Goal: Transaction & Acquisition: Purchase product/service

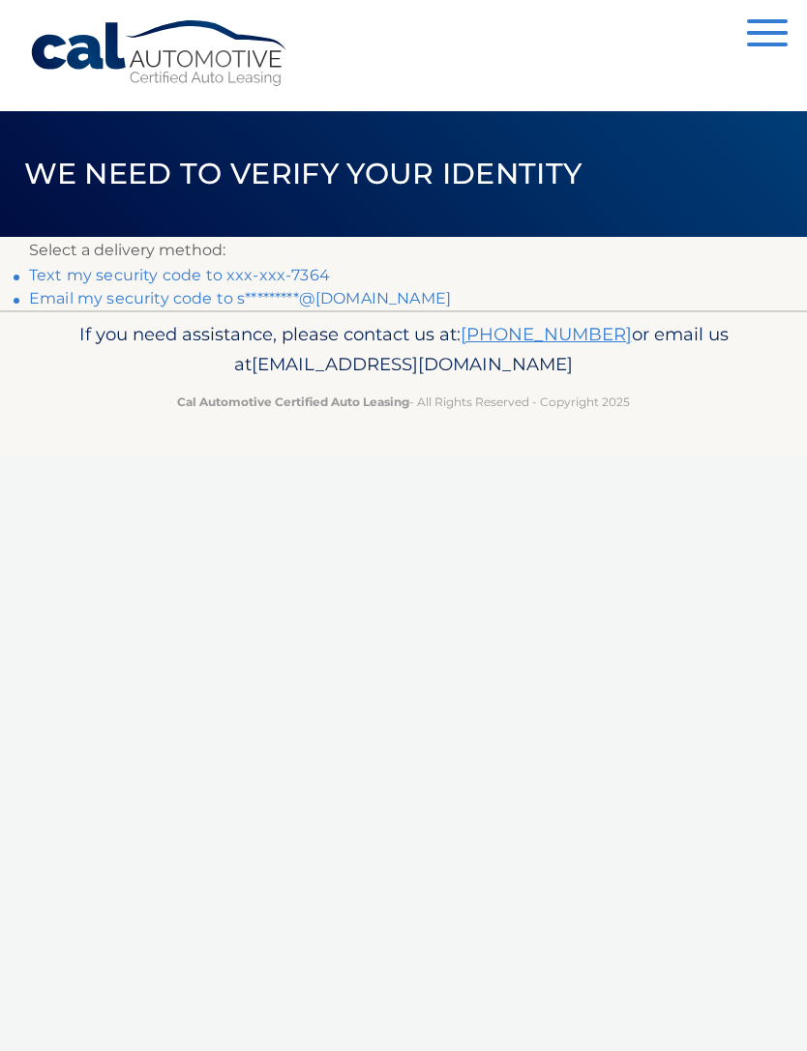
click at [223, 267] on link "Text my security code to xxx-xxx-7364" at bounding box center [179, 275] width 301 height 18
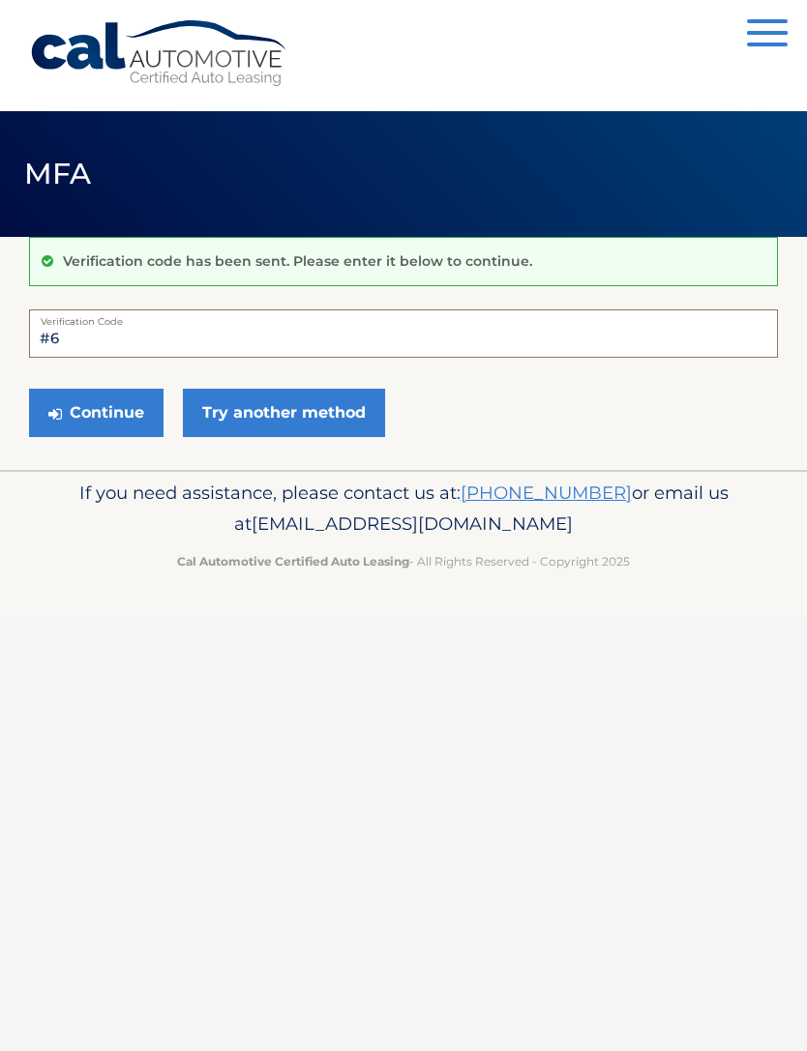
type input "#"
type input "687189"
click at [110, 415] on button "Continue" at bounding box center [96, 413] width 134 height 48
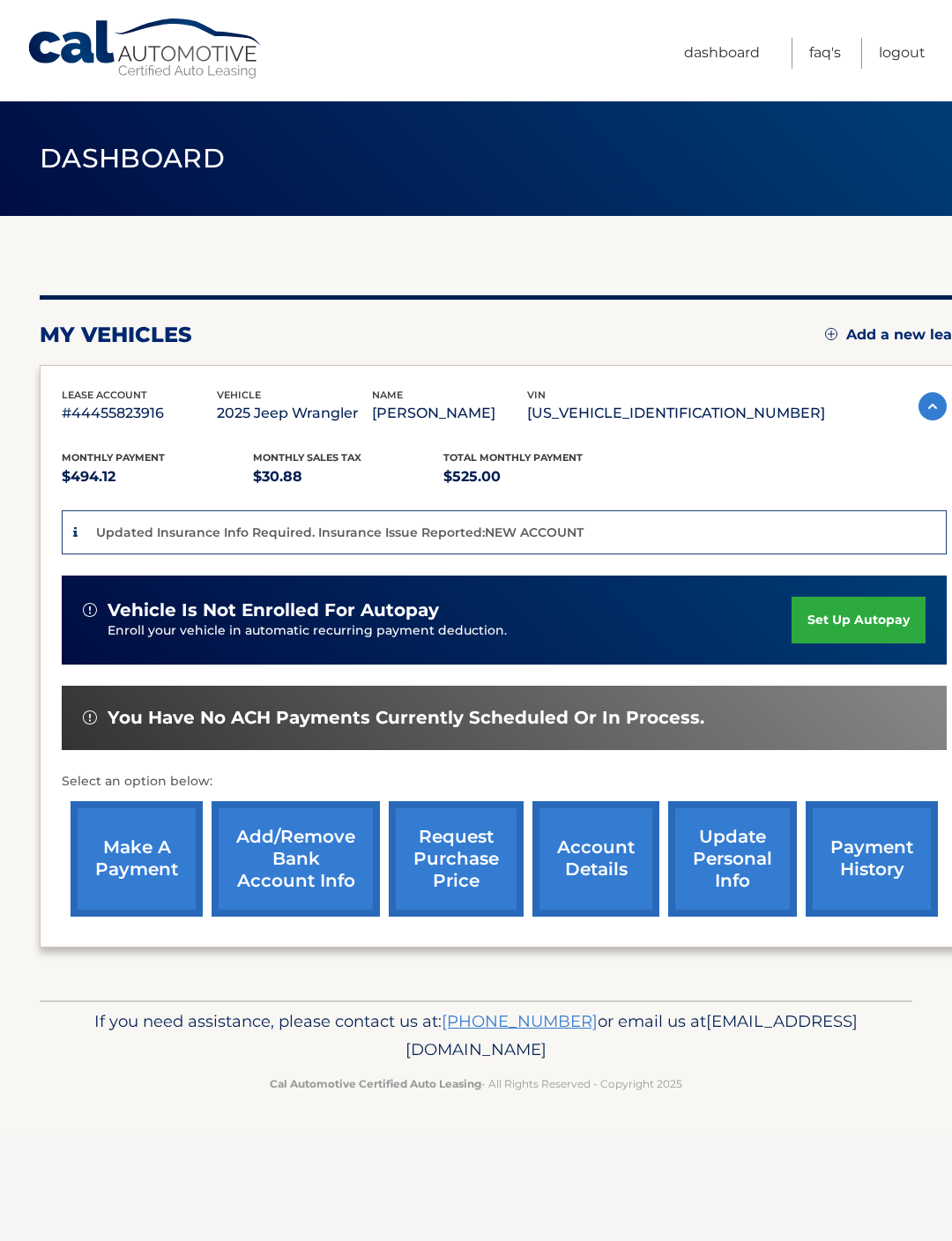
click at [141, 855] on link "make a payment" at bounding box center [136, 858] width 132 height 116
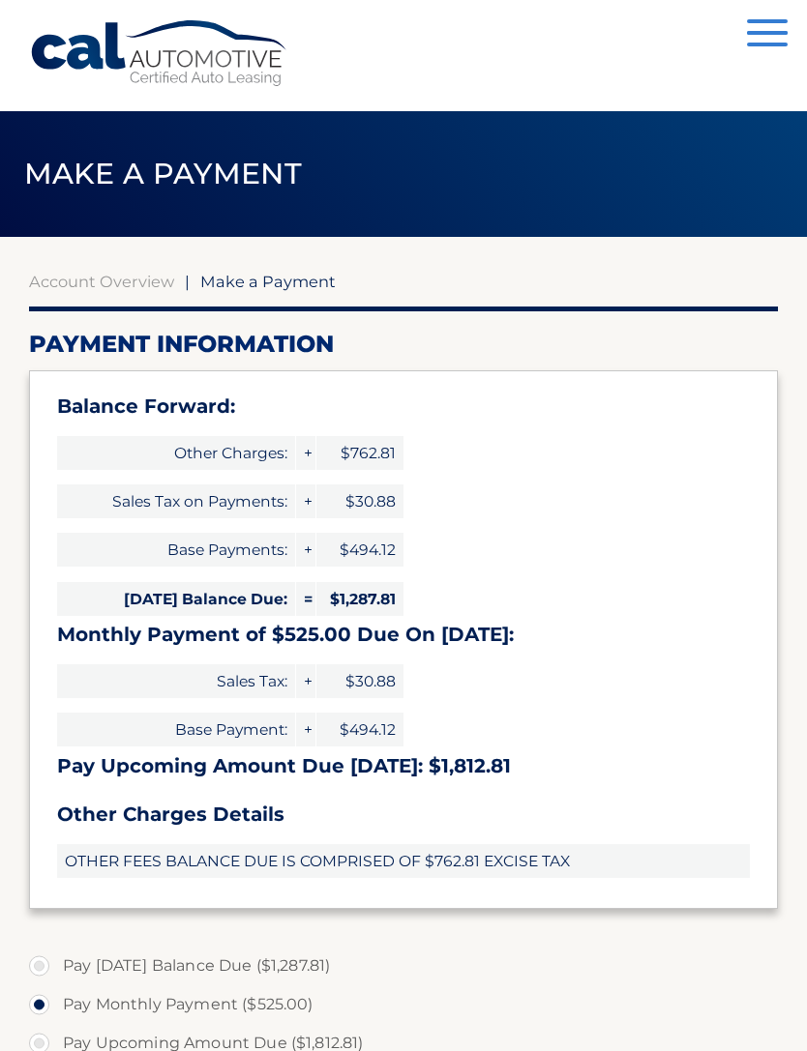
select select "YTZhZjMwNGItOGRiYy00ZTg2LTkxNTYtNTgwZGQ2YTUwNmRm"
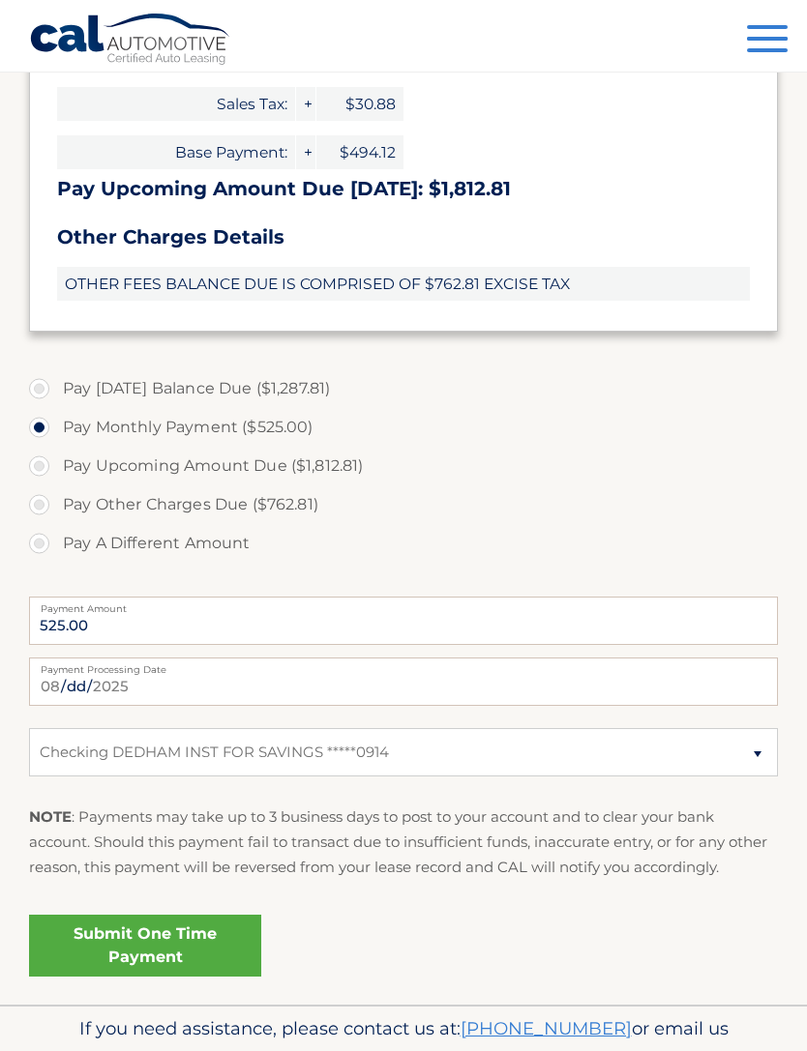
scroll to position [579, 0]
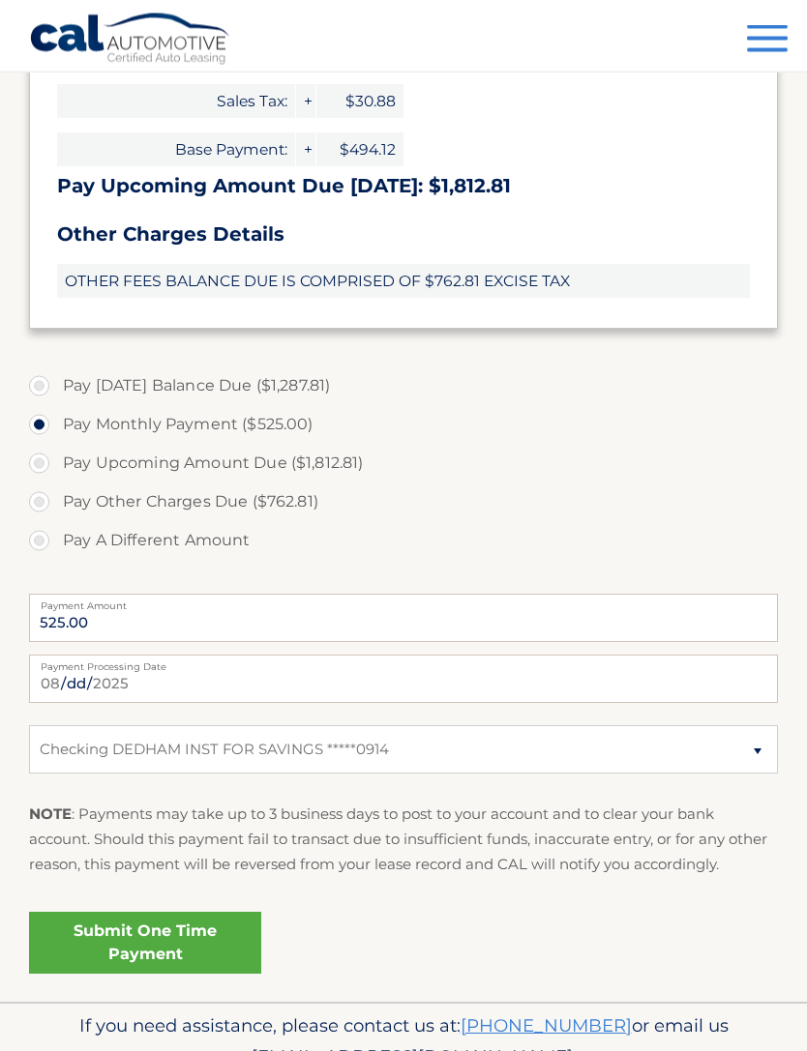
click at [162, 948] on link "Submit One Time Payment" at bounding box center [145, 944] width 232 height 62
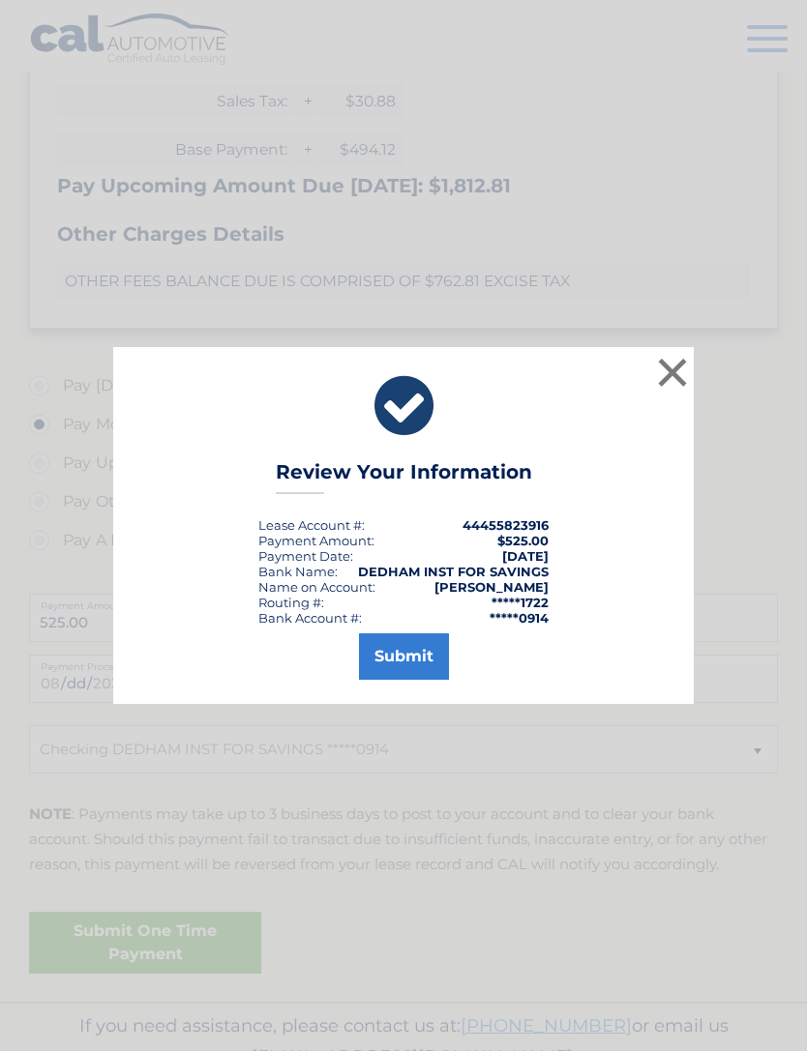
click at [410, 680] on button "Submit" at bounding box center [404, 657] width 90 height 46
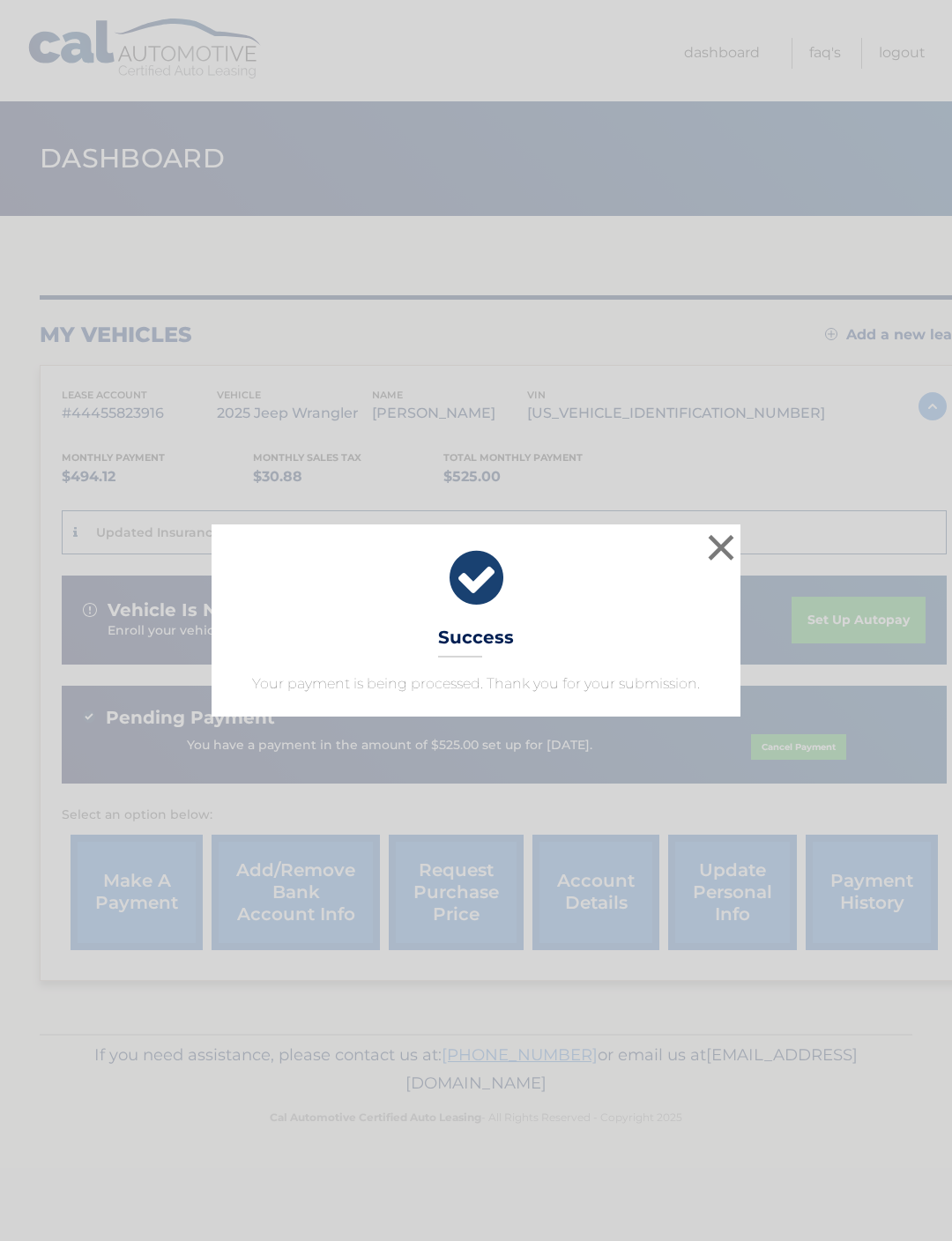
click at [731, 545] on button "×" at bounding box center [721, 547] width 36 height 36
